Goal: Find specific page/section: Find specific page/section

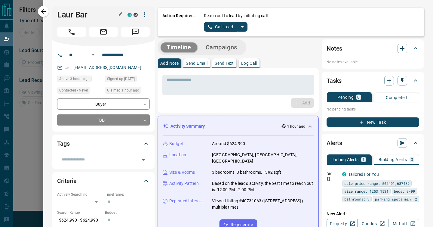
scroll to position [41, 309]
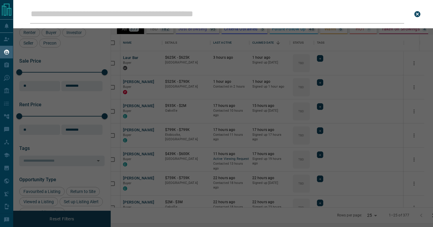
scroll to position [173, 319]
click at [112, 17] on input "Leads Search Bar" at bounding box center [217, 14] width 374 height 19
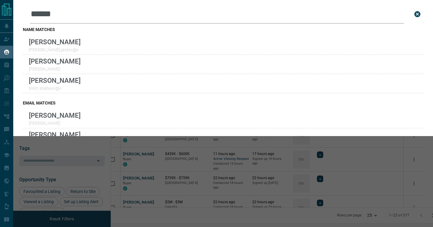
type input "******"
click at [114, 34] on div "name matches Sharan Jassal harsharan.jassxx@x Sharon Galea sharon-galxx@x Linki…" at bounding box center [223, 59] width 400 height 73
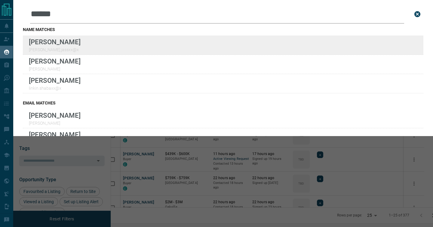
click at [0, 0] on div "Lead Transfers Claim Leads My Leads Tasks Opportunities Deals Campaigns Automat…" at bounding box center [216, 109] width 433 height 219
